Goal: Information Seeking & Learning: Check status

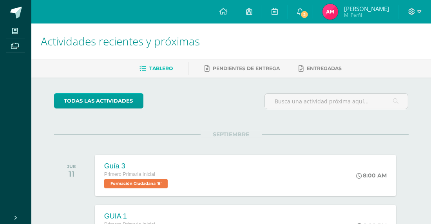
click at [358, 9] on span "[PERSON_NAME]" at bounding box center [366, 9] width 45 height 8
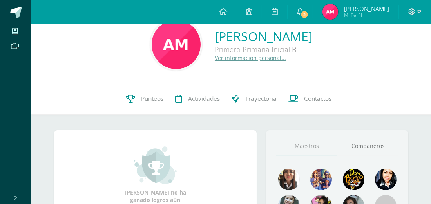
scroll to position [28, 0]
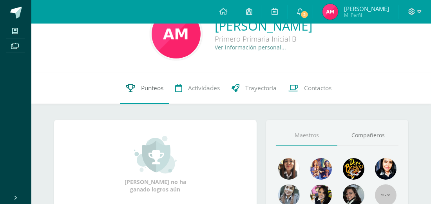
click at [157, 85] on span "Punteos" at bounding box center [152, 88] width 22 height 8
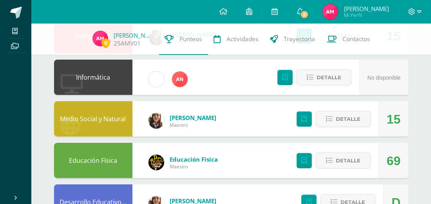
scroll to position [249, 0]
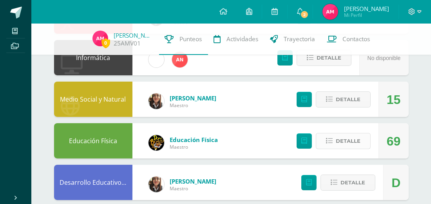
click at [341, 141] on span "Detalle" at bounding box center [347, 140] width 25 height 14
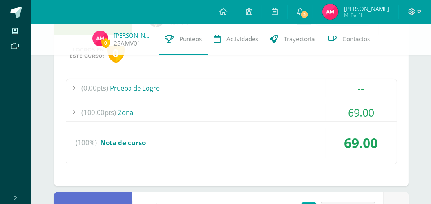
scroll to position [373, 0]
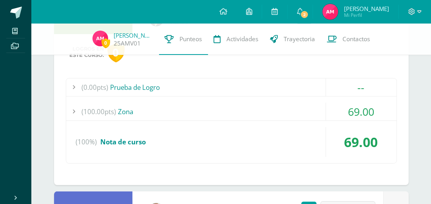
click at [75, 111] on div at bounding box center [74, 112] width 16 height 18
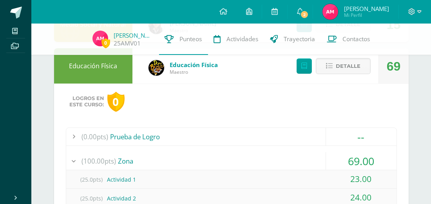
scroll to position [312, 0]
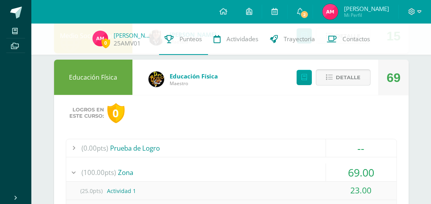
click at [346, 79] on span "Detalle" at bounding box center [347, 77] width 25 height 14
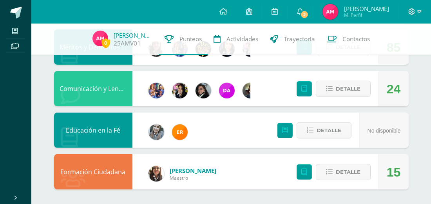
scroll to position [427, 0]
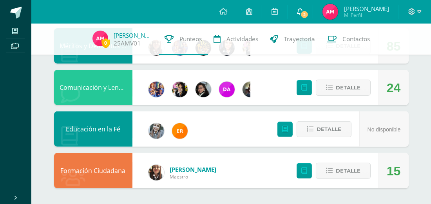
click at [303, 15] on span "2" at bounding box center [304, 14] width 9 height 9
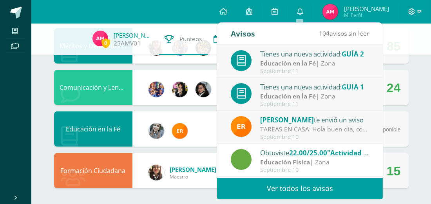
click at [305, 101] on div "Septiembre 11" at bounding box center [314, 104] width 109 height 7
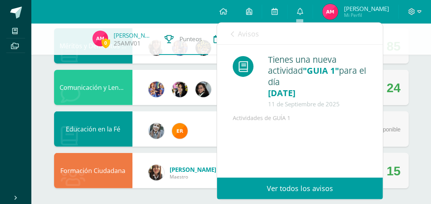
click at [300, 193] on link "Ver todos los avisos" at bounding box center [300, 188] width 166 height 22
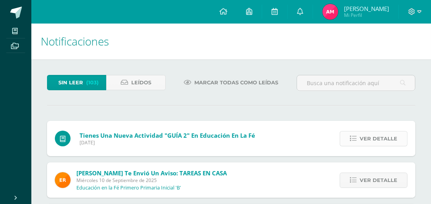
click at [362, 138] on span "Ver detalle" at bounding box center [378, 138] width 38 height 14
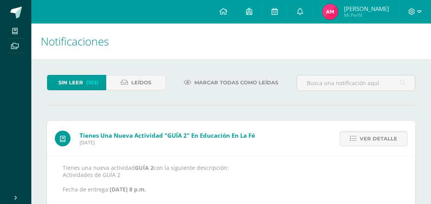
click at [352, 9] on span "[PERSON_NAME]" at bounding box center [366, 9] width 45 height 8
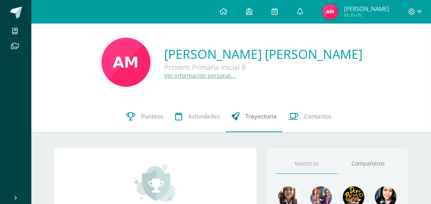
click at [265, 119] on span "Trayectoria" at bounding box center [260, 116] width 31 height 8
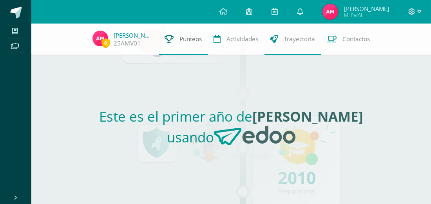
click at [181, 44] on link "Punteos" at bounding box center [183, 38] width 49 height 31
